Goal: Transaction & Acquisition: Purchase product/service

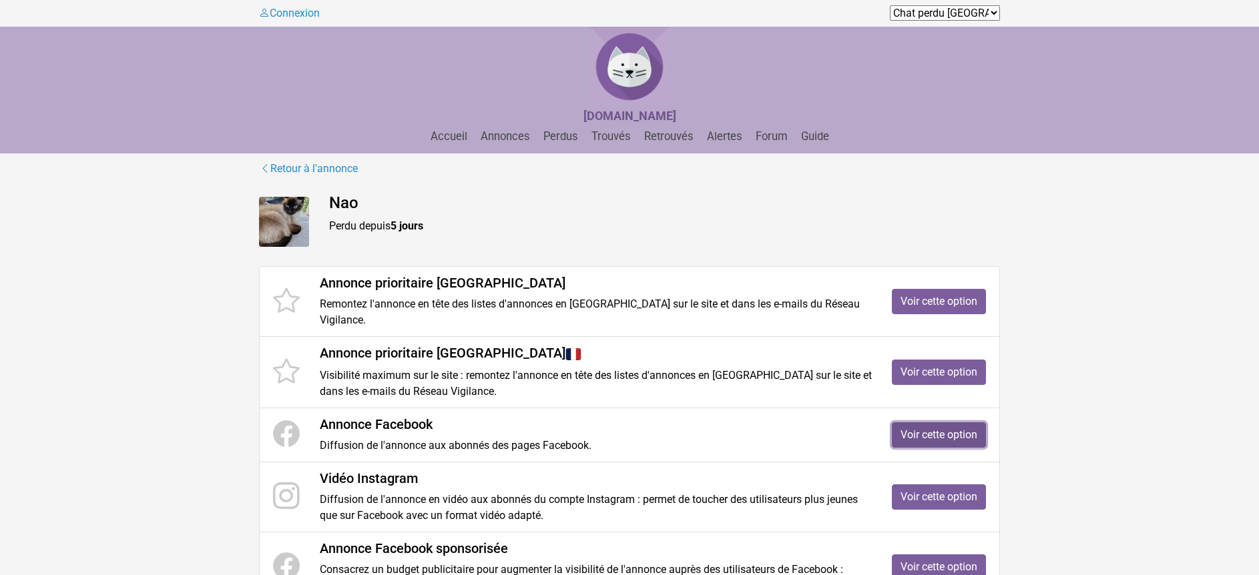
click at [934, 423] on link "Voir cette option" at bounding box center [939, 435] width 94 height 25
click at [941, 294] on link "Voir cette option" at bounding box center [939, 301] width 94 height 25
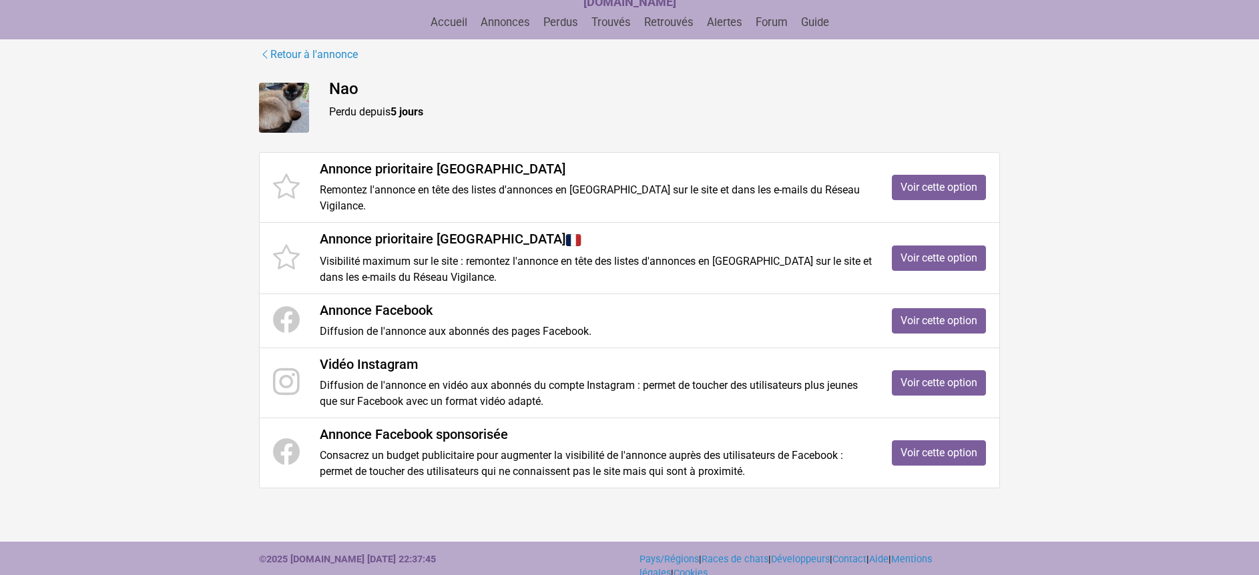
scroll to position [115, 0]
click at [935, 440] on link "Voir cette option" at bounding box center [939, 452] width 94 height 25
click at [444, 26] on link "Accueil" at bounding box center [448, 21] width 47 height 13
